Goal: Navigation & Orientation: Find specific page/section

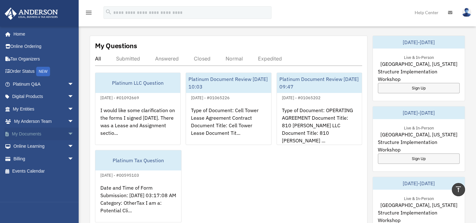
scroll to position [228, 0]
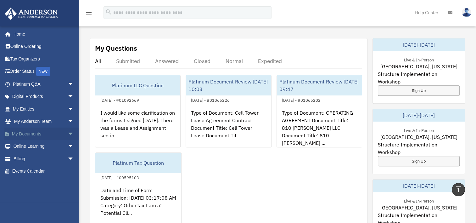
click at [29, 132] on link "My Documents arrow_drop_down" at bounding box center [43, 133] width 79 height 13
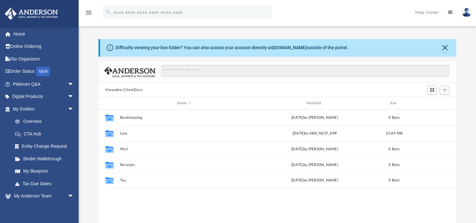
scroll to position [138, 352]
click at [28, 69] on link "Order Status NEW" at bounding box center [43, 71] width 79 height 13
click at [36, 158] on link "Binder Walkthrough" at bounding box center [46, 158] width 75 height 13
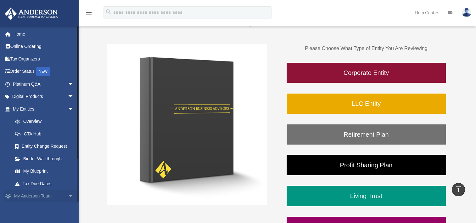
scroll to position [70, 0]
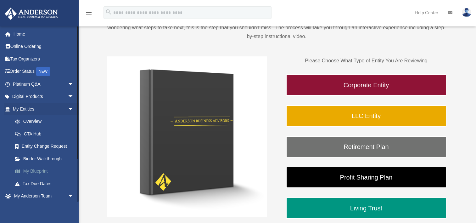
click at [34, 169] on link "My Blueprint" at bounding box center [46, 171] width 75 height 13
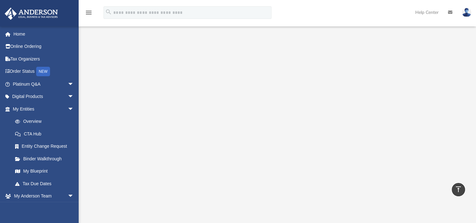
scroll to position [70, 0]
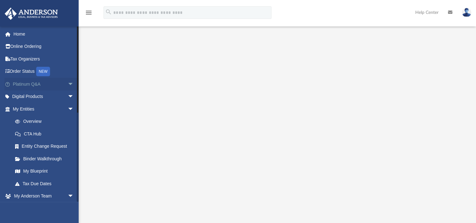
click at [31, 82] on link "Platinum Q&A arrow_drop_down" at bounding box center [43, 84] width 79 height 13
